Goal: Transaction & Acquisition: Purchase product/service

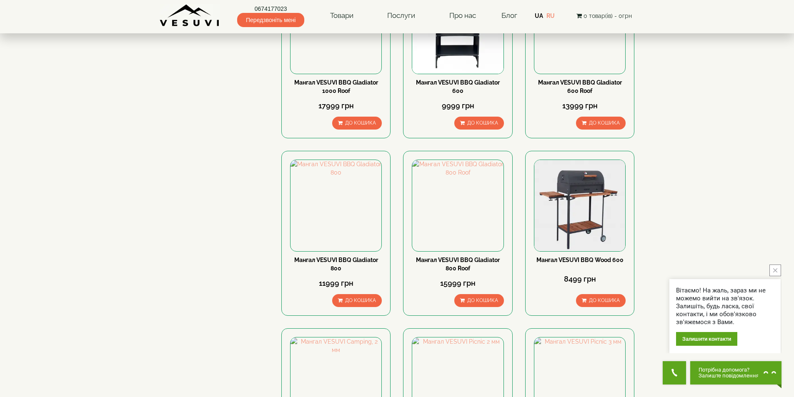
scroll to position [1084, 0]
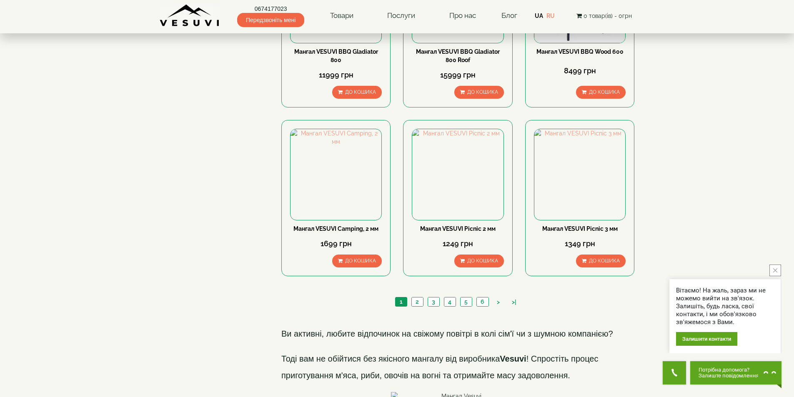
click at [495, 297] on ul "1 2 3 4 5 6 > >|" at bounding box center [458, 303] width 130 height 12
click at [497, 298] on link ">" at bounding box center [498, 302] width 11 height 9
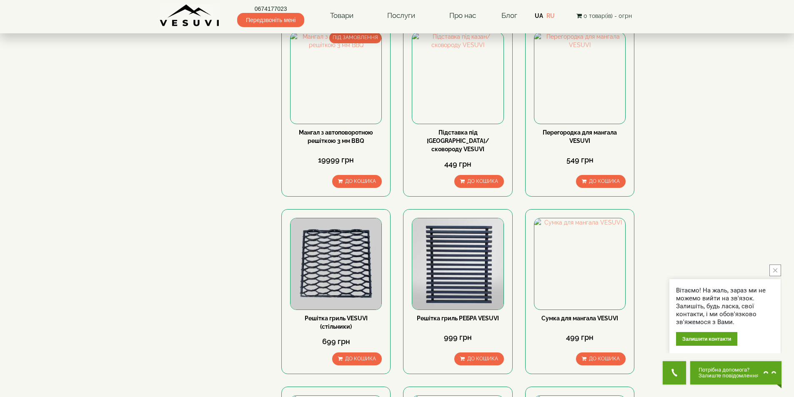
scroll to position [959, 0]
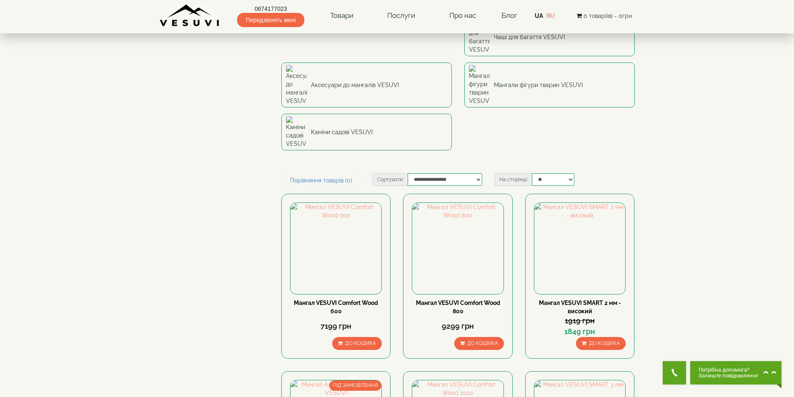
scroll to position [375, 0]
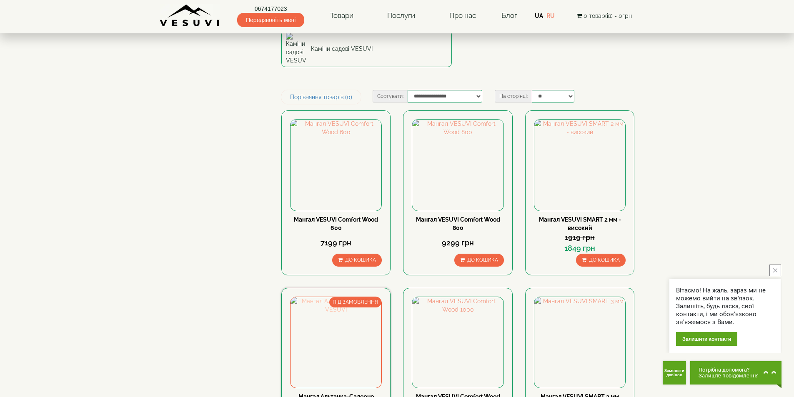
click at [337, 297] on img at bounding box center [336, 342] width 91 height 91
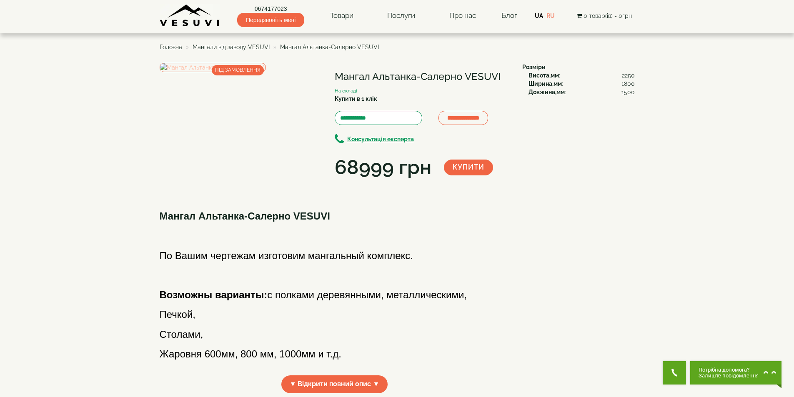
click at [266, 72] on img at bounding box center [213, 67] width 106 height 9
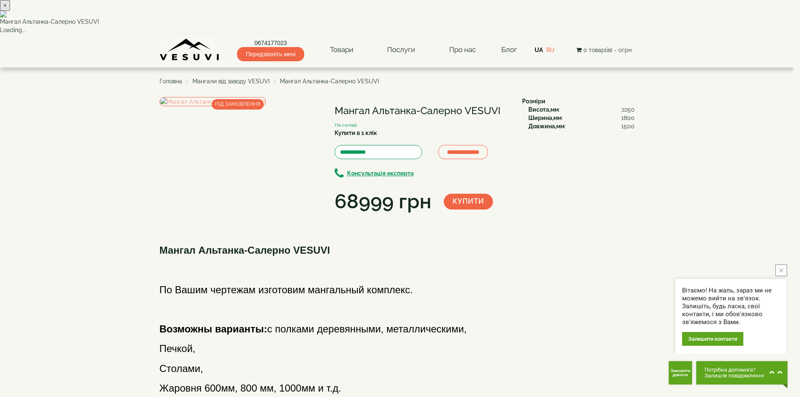
click at [785, 268] on button "close button" at bounding box center [782, 271] width 12 height 12
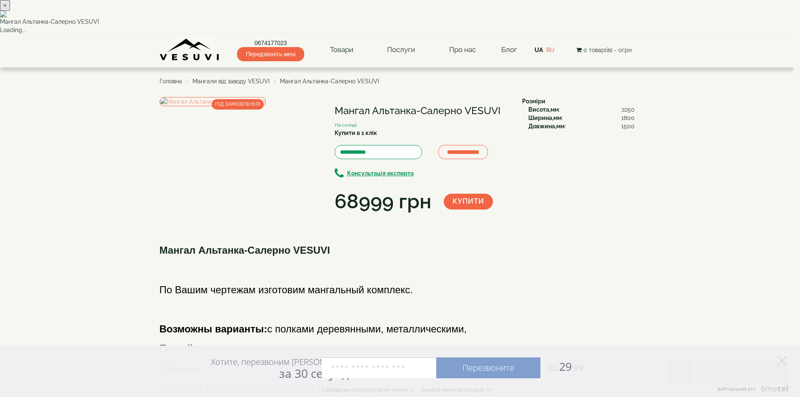
click at [10, 11] on button "×" at bounding box center [5, 5] width 10 height 11
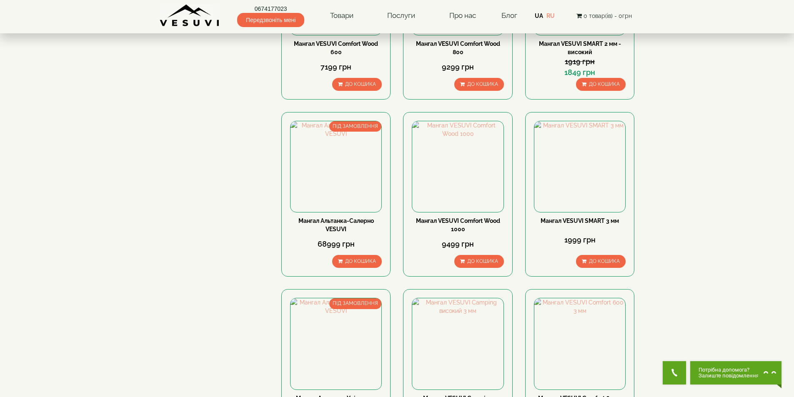
scroll to position [500, 0]
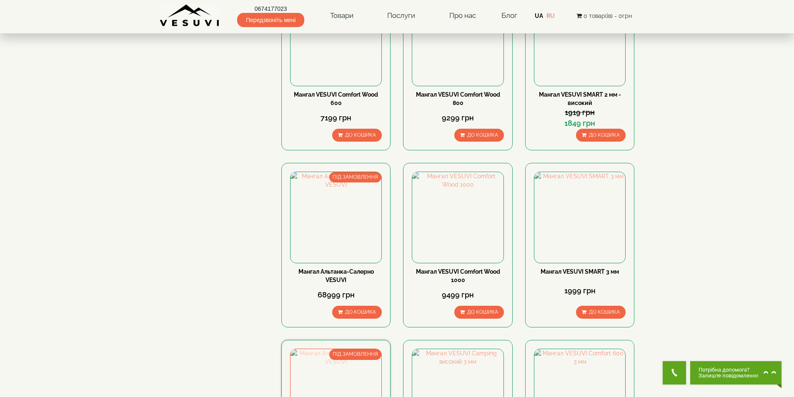
click at [318, 349] on img at bounding box center [336, 394] width 91 height 91
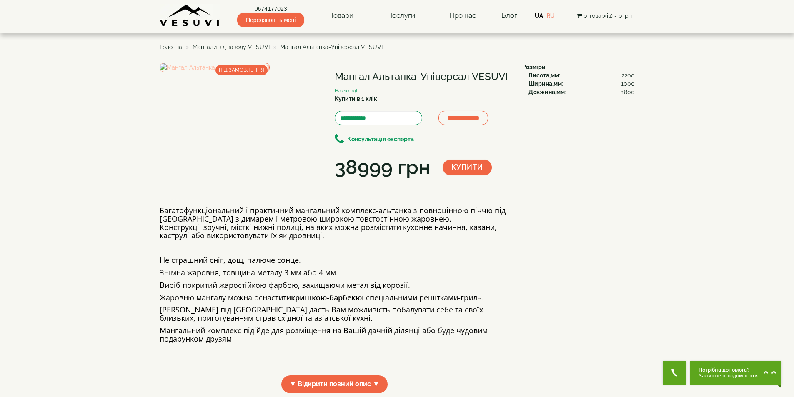
click at [263, 72] on img at bounding box center [215, 67] width 110 height 9
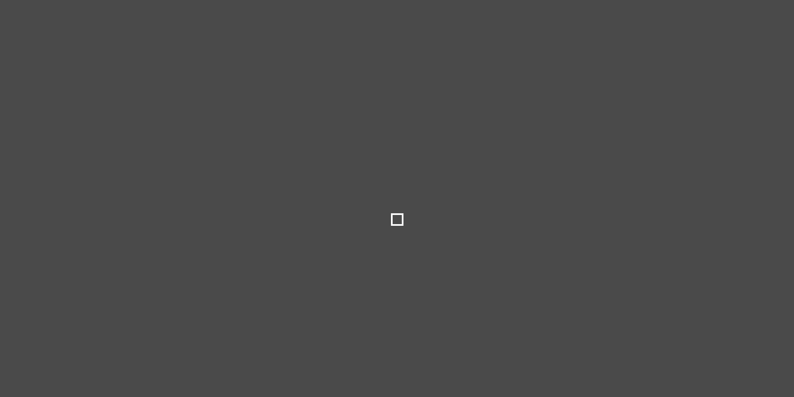
select select
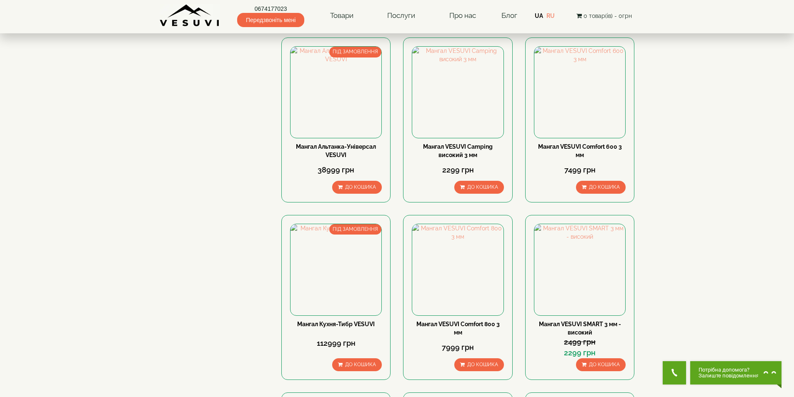
scroll to position [875, 0]
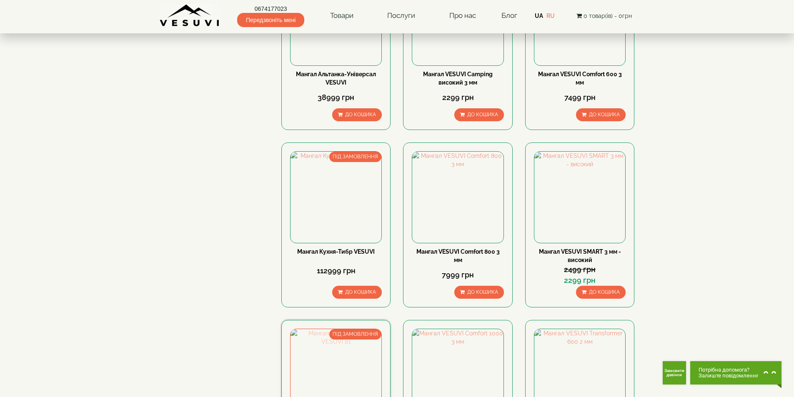
click at [355, 329] on img at bounding box center [336, 374] width 91 height 91
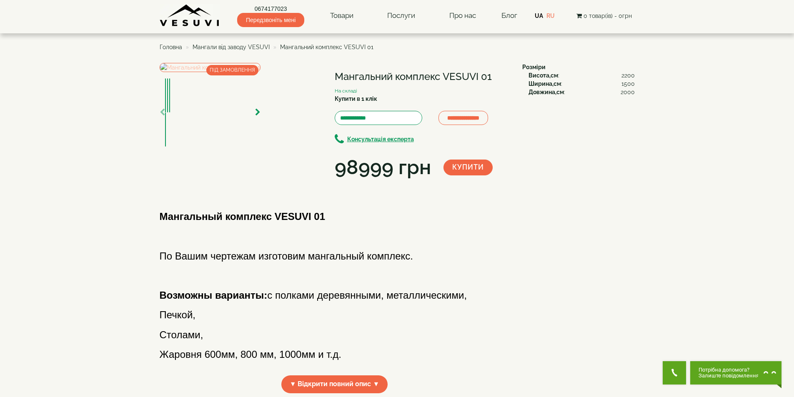
click at [261, 72] on img at bounding box center [210, 67] width 101 height 9
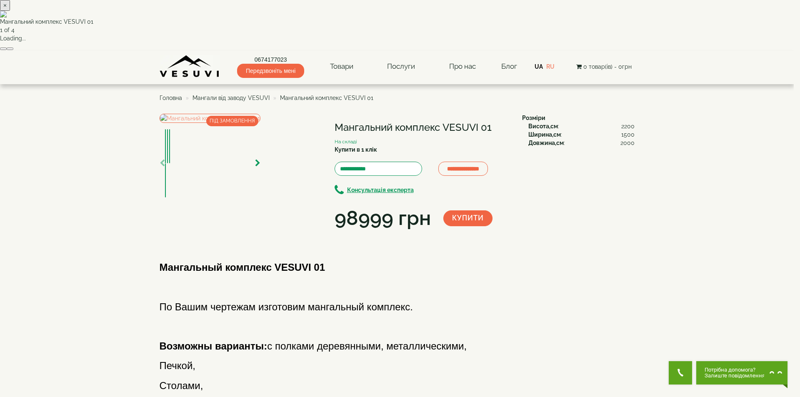
click at [13, 50] on button "button" at bounding box center [10, 49] width 7 height 3
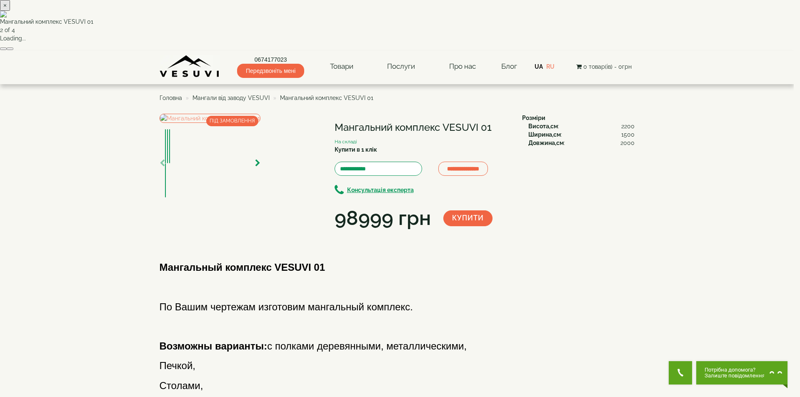
click at [674, 51] on div "× Мангальний комплекс VESUVI 01 2 of 4 Loading..." at bounding box center [397, 25] width 794 height 51
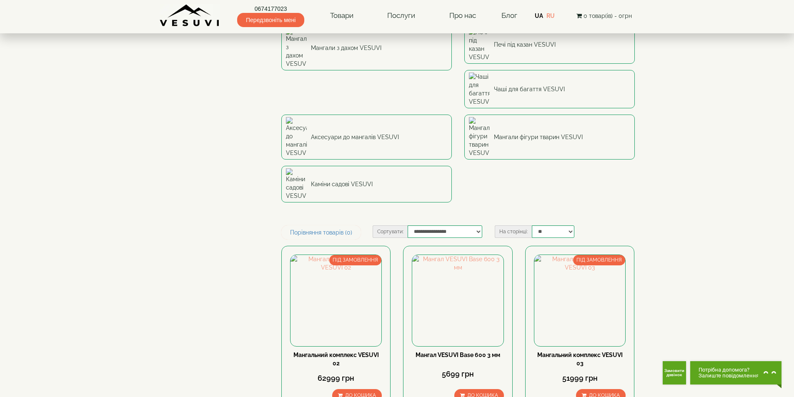
scroll to position [292, 0]
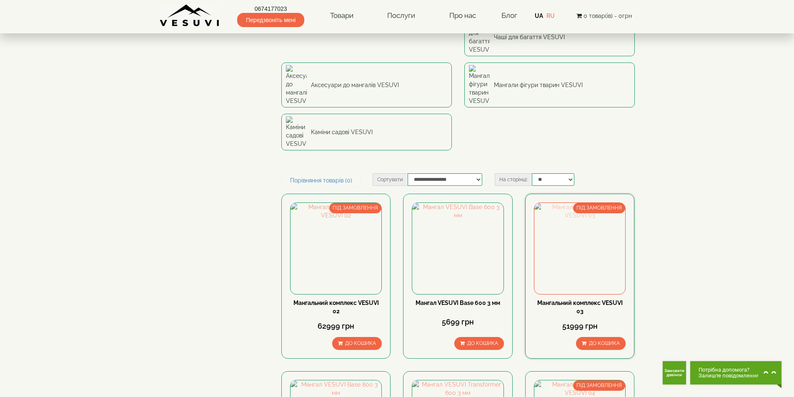
click at [599, 203] on img at bounding box center [579, 248] width 91 height 91
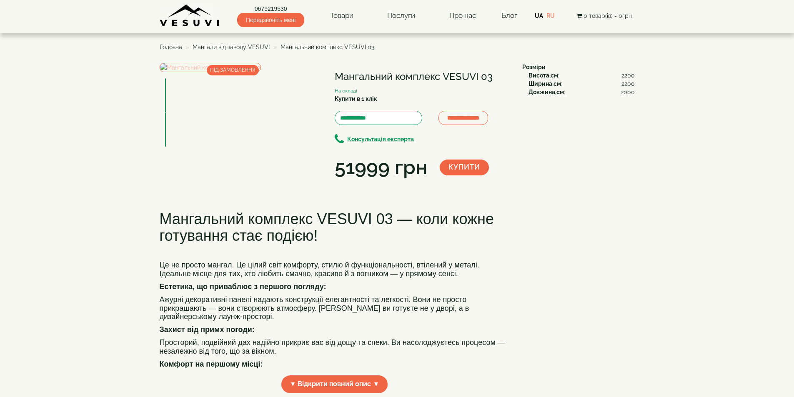
click at [217, 72] on img at bounding box center [210, 67] width 101 height 9
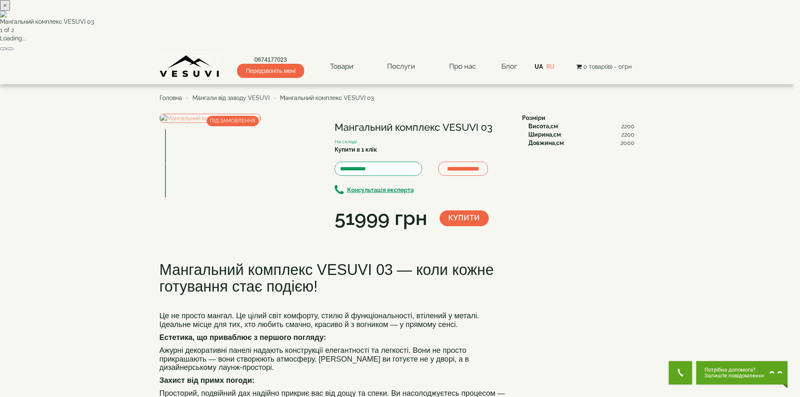
click at [13, 50] on button "button" at bounding box center [10, 49] width 7 height 3
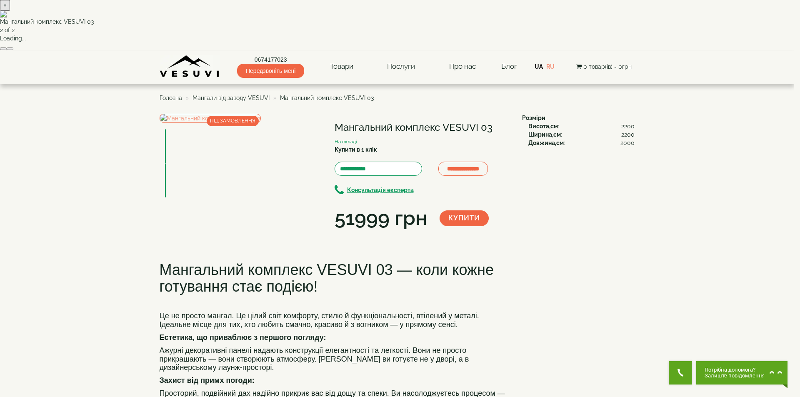
click at [640, 51] on div "× Мангальний комплекс VESUVI 03 2 of 2 Loading..." at bounding box center [397, 25] width 794 height 51
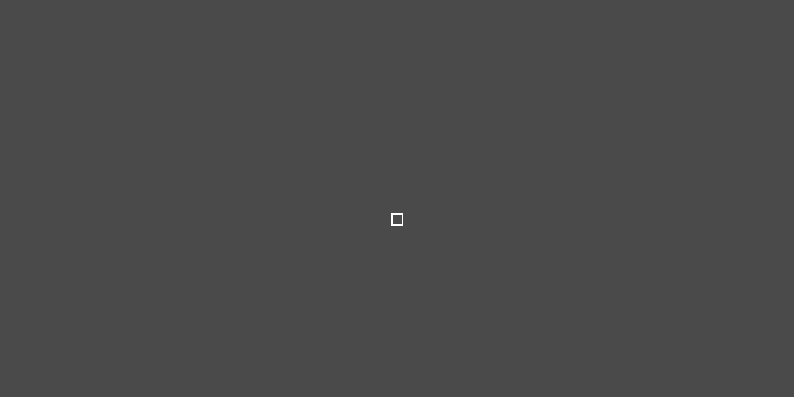
select select
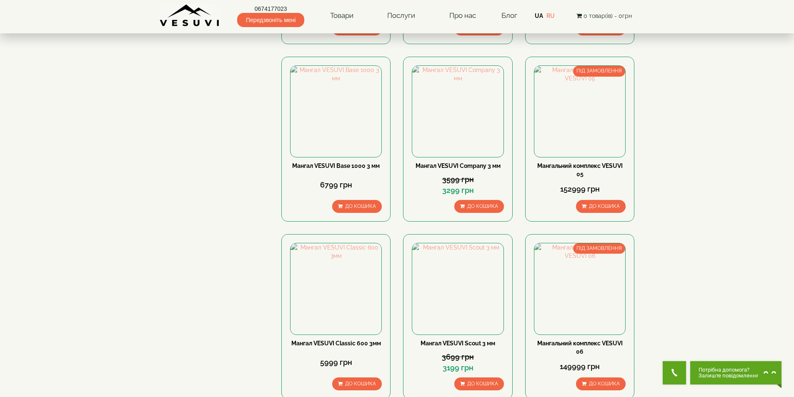
scroll to position [875, 0]
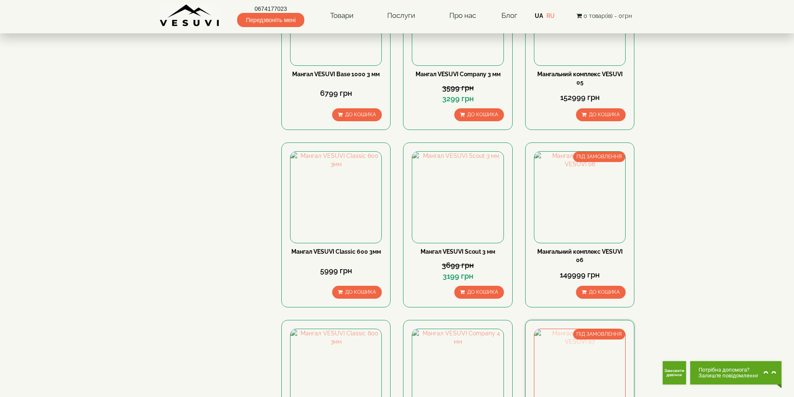
click at [571, 329] on img at bounding box center [579, 374] width 91 height 91
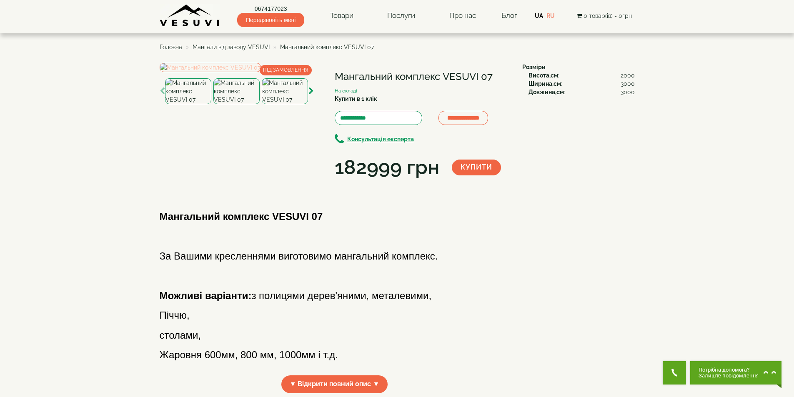
click at [219, 72] on img at bounding box center [210, 67] width 101 height 9
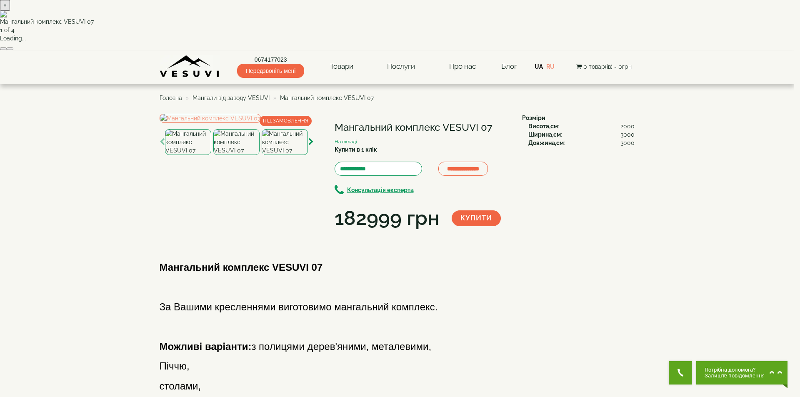
click at [13, 50] on button "button" at bounding box center [10, 49] width 7 height 3
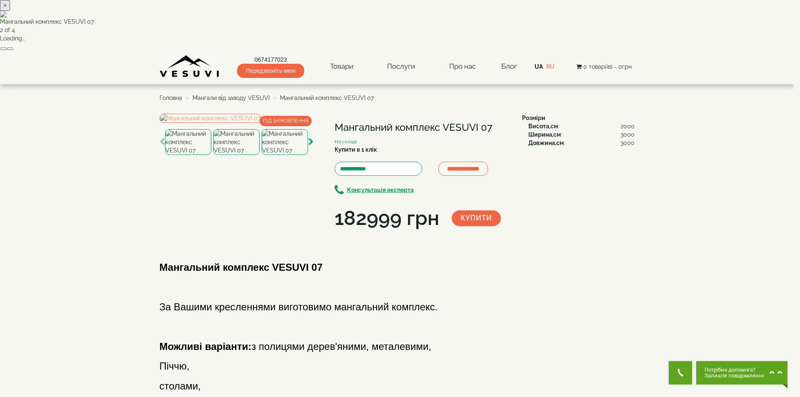
click at [13, 50] on button "button" at bounding box center [10, 49] width 7 height 3
